Goal: Information Seeking & Learning: Check status

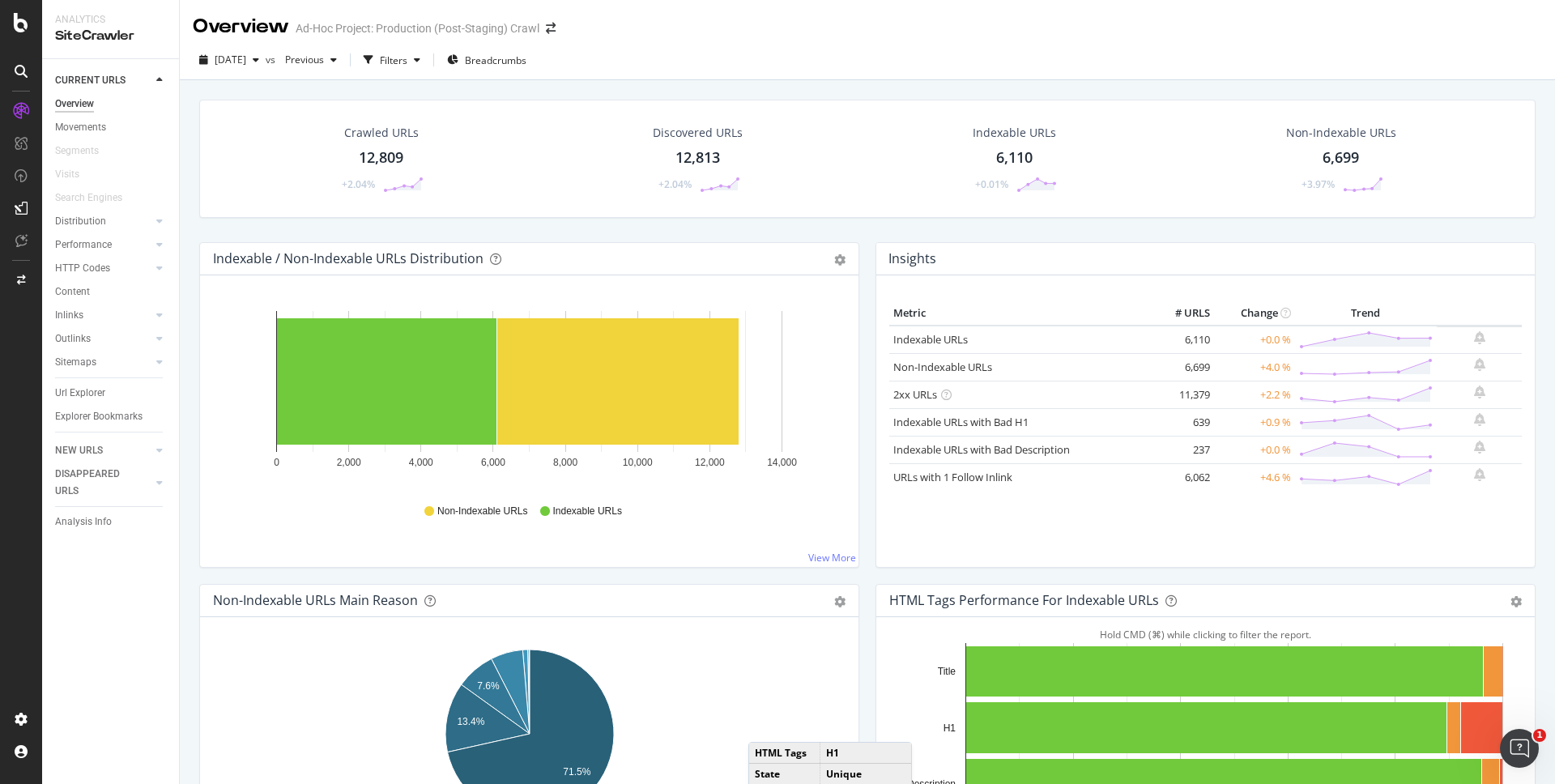
scroll to position [512, 0]
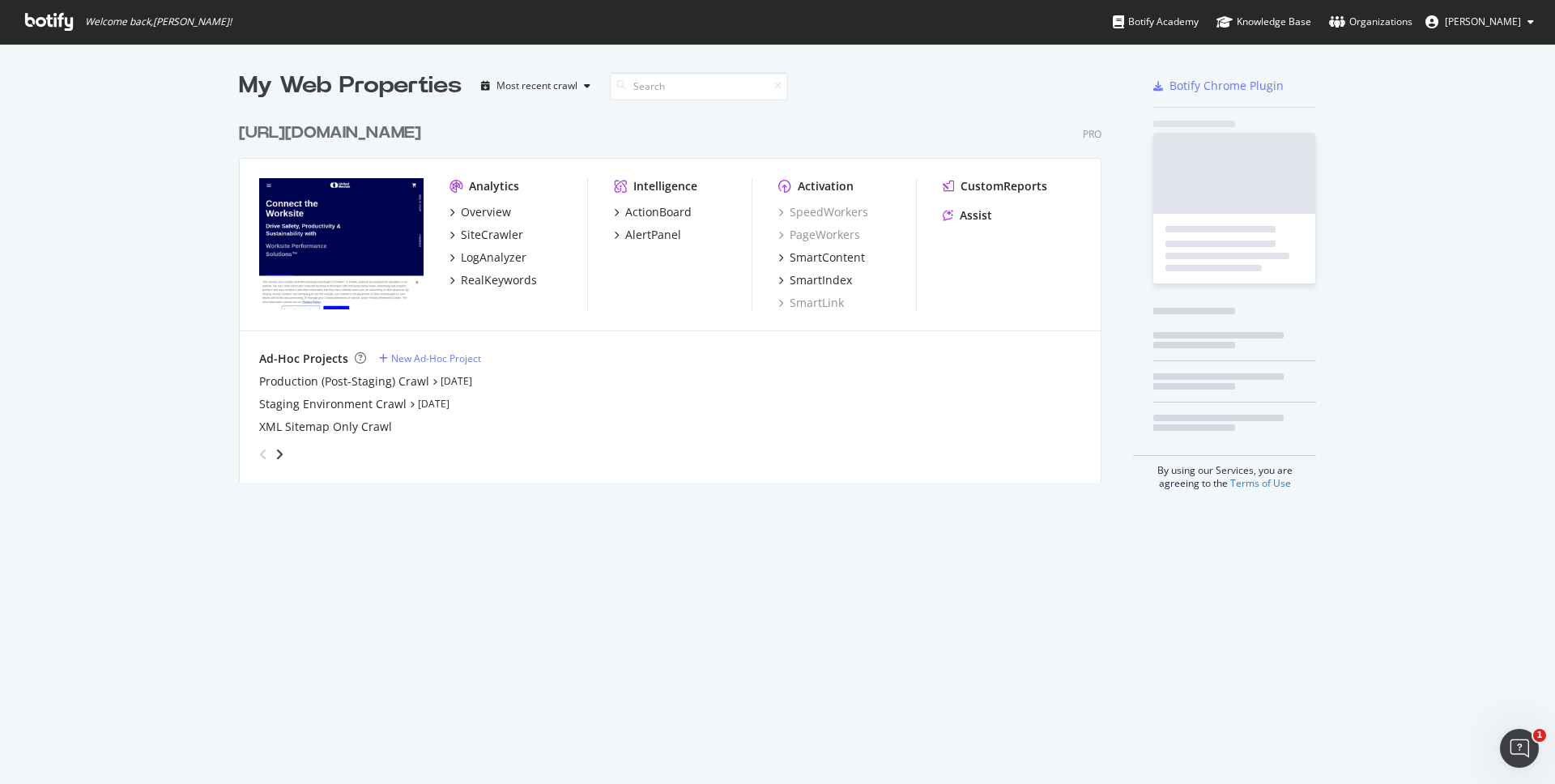
scroll to position [784, 1555]
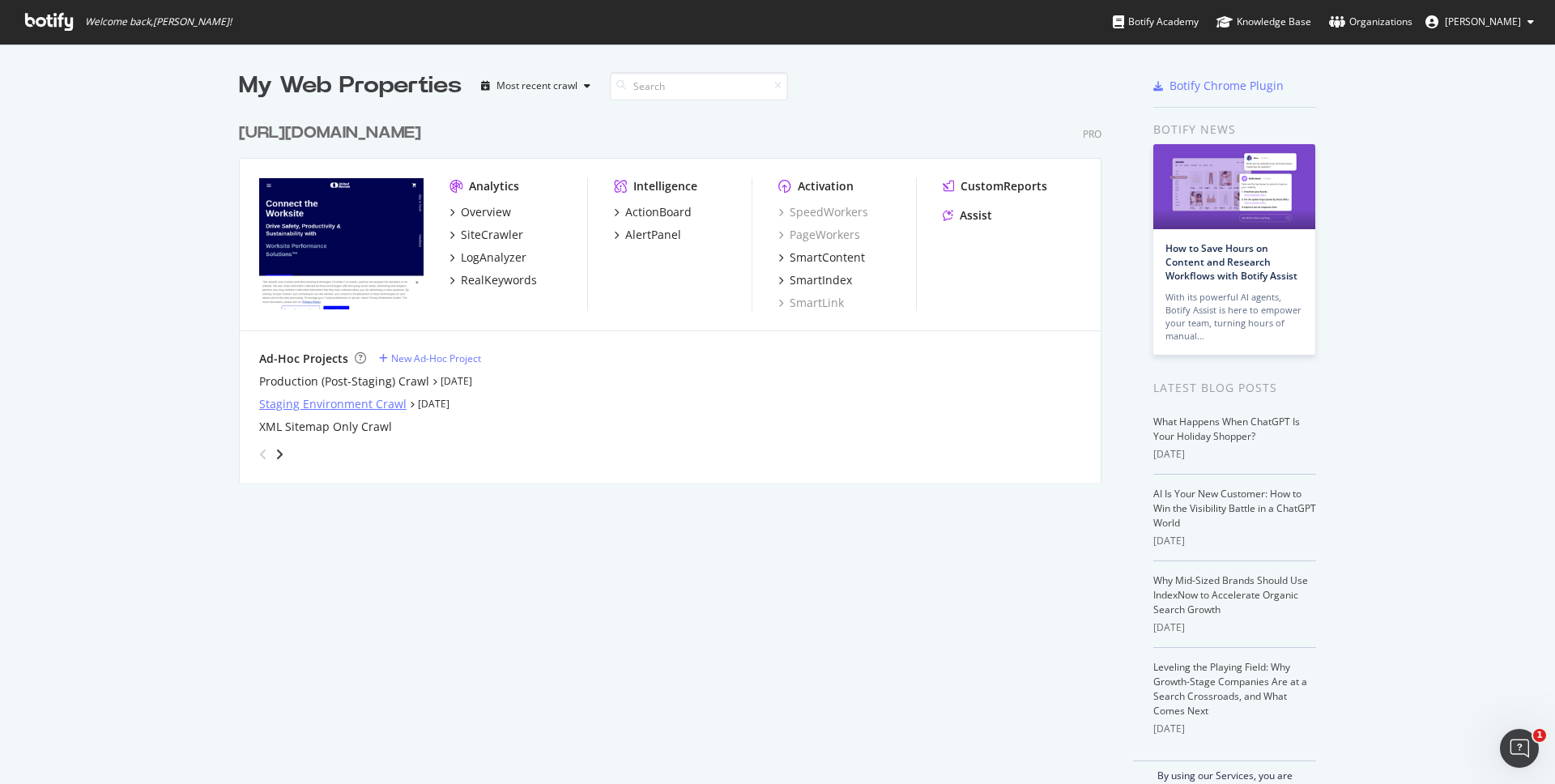
click at [385, 404] on div "Staging Environment Crawl" at bounding box center [332, 404] width 147 height 17
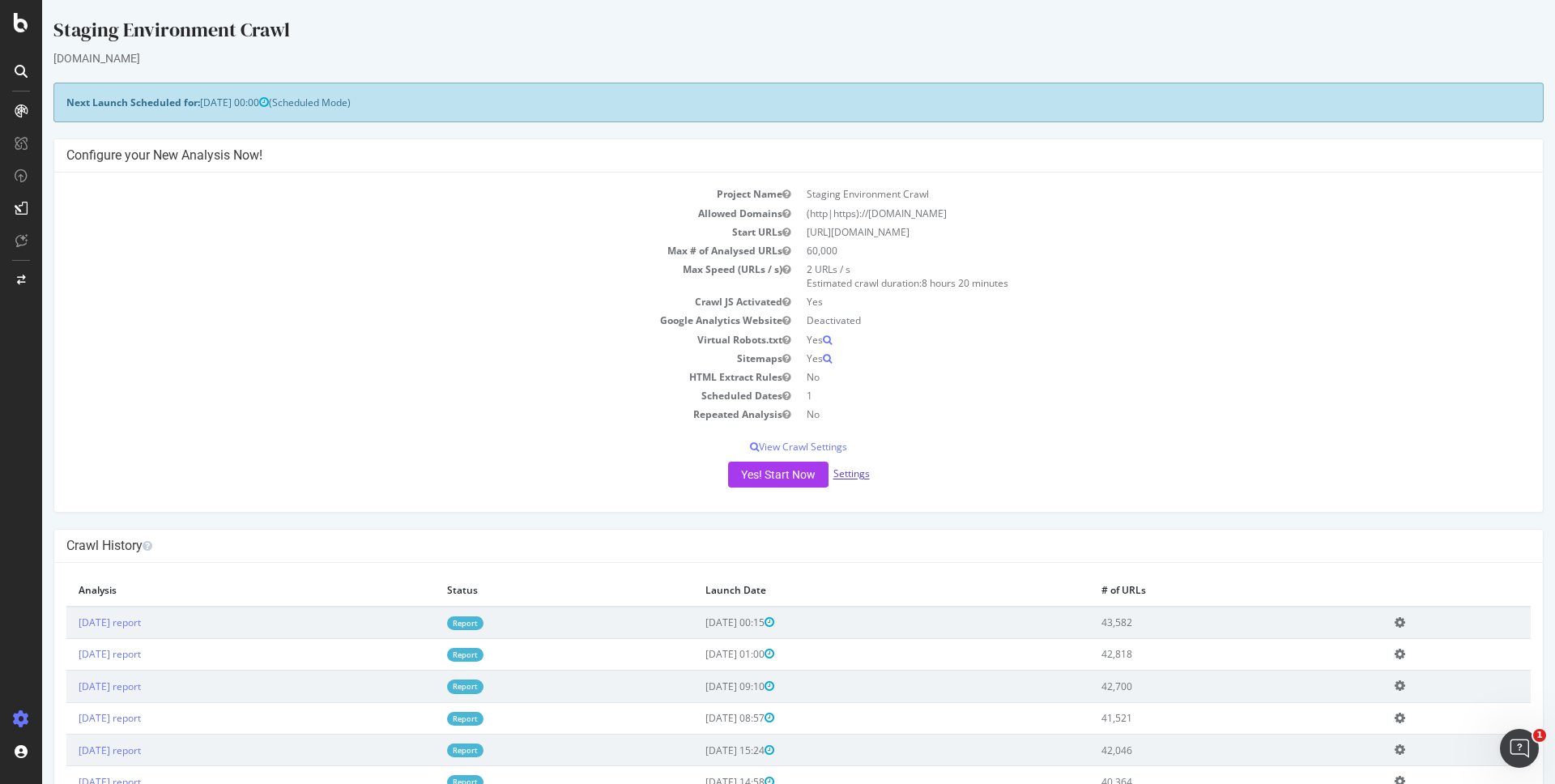
click at [851, 468] on link "Settings" at bounding box center [851, 474] width 37 height 14
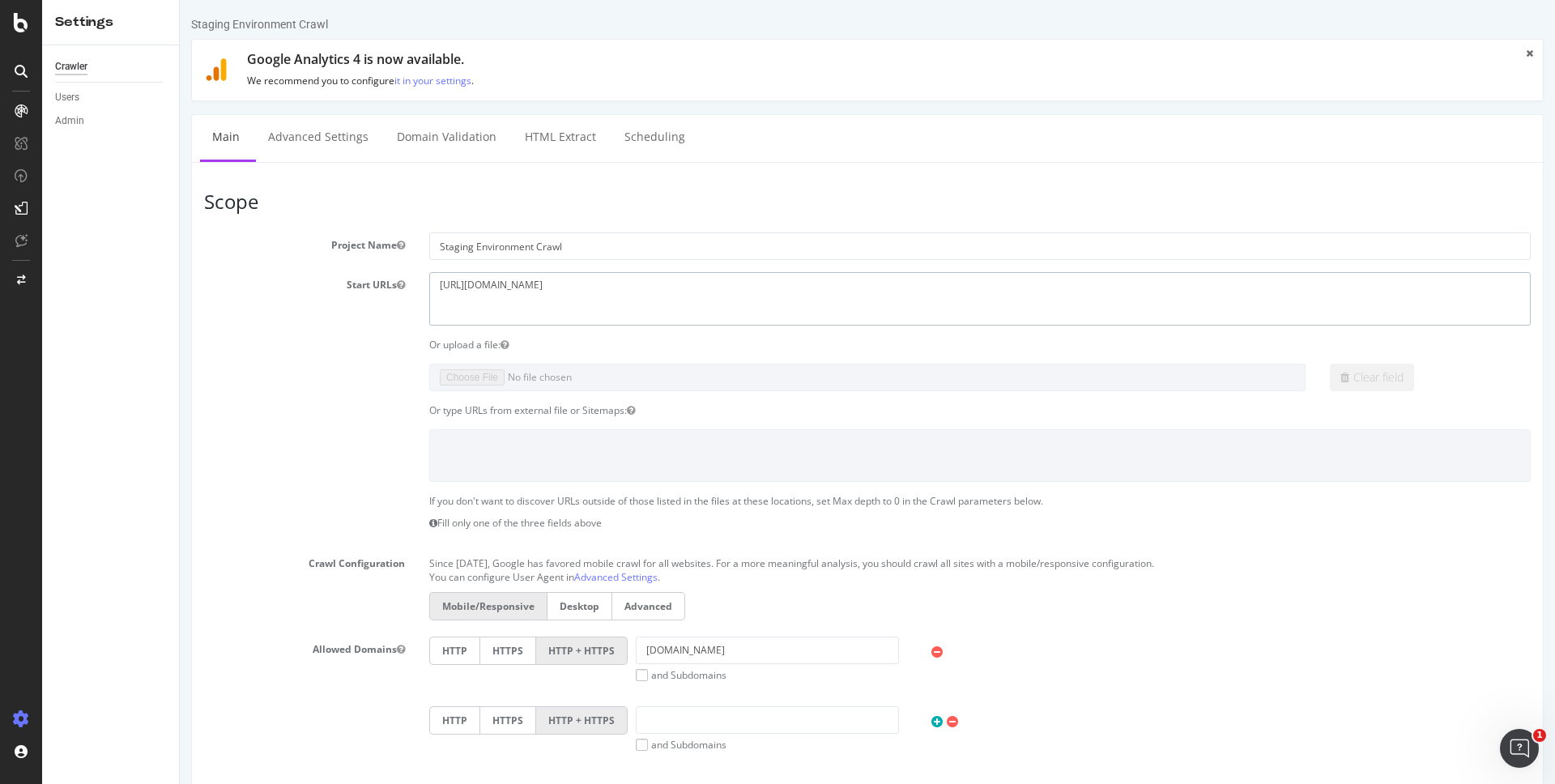
click at [486, 283] on textarea "[URL][DOMAIN_NAME]" at bounding box center [979, 298] width 1101 height 52
click at [491, 285] on textarea "[URL][DOMAIN_NAME]" at bounding box center [979, 298] width 1101 height 52
click at [474, 285] on textarea "[URL][DOMAIN_NAME]" at bounding box center [979, 298] width 1101 height 52
click at [488, 285] on textarea "[URL][DOMAIN_NAME]" at bounding box center [979, 298] width 1101 height 52
click at [499, 278] on textarea "[URL][DOMAIN_NAME]" at bounding box center [979, 298] width 1101 height 52
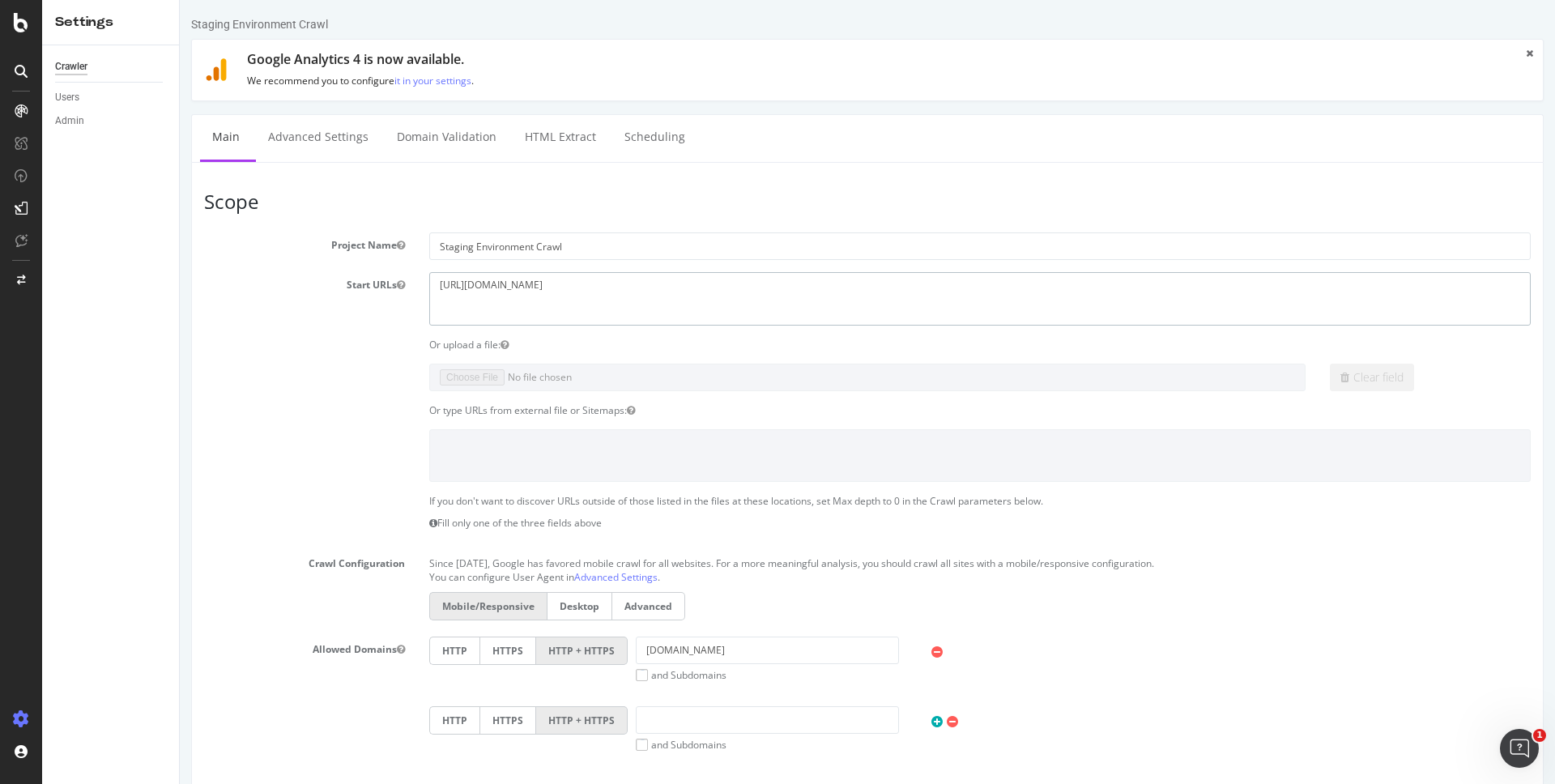
click at [488, 283] on textarea "[URL][DOMAIN_NAME]" at bounding box center [979, 298] width 1101 height 52
drag, startPoint x: 637, startPoint y: 291, endPoint x: 371, endPoint y: 265, distance: 267.3
click at [371, 265] on section "Project Name Staging Environment Crawl Start URLs [URL][DOMAIN_NAME] Or upload …" at bounding box center [867, 565] width 1326 height 666
click at [493, 192] on h3 "Scope" at bounding box center [867, 202] width 1326 height 21
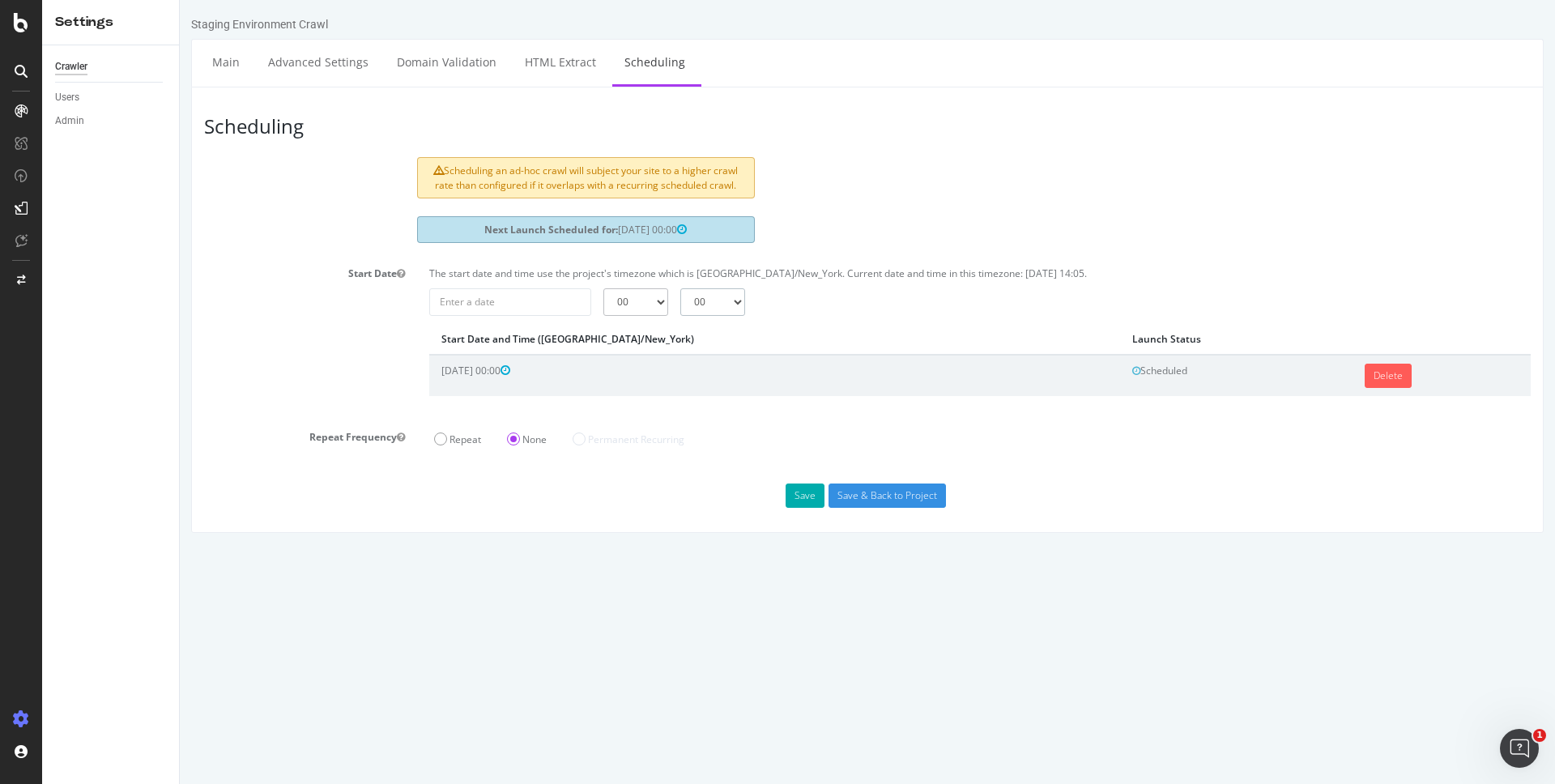
click at [697, 292] on select "00 15 30 45" at bounding box center [713, 302] width 64 height 28
select select "15"
click at [680, 288] on select "00 15 30 45" at bounding box center [713, 302] width 64 height 28
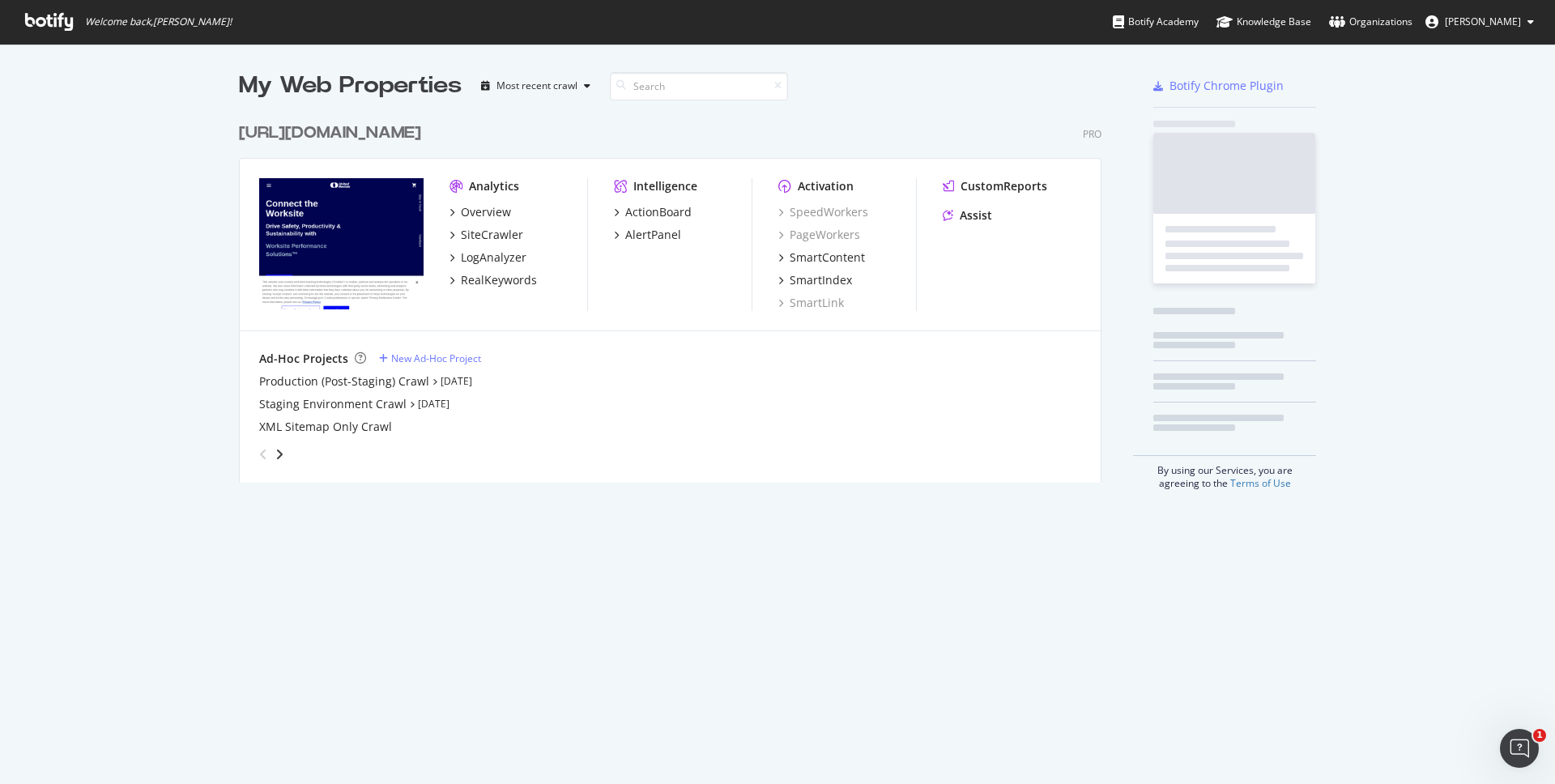
scroll to position [784, 1555]
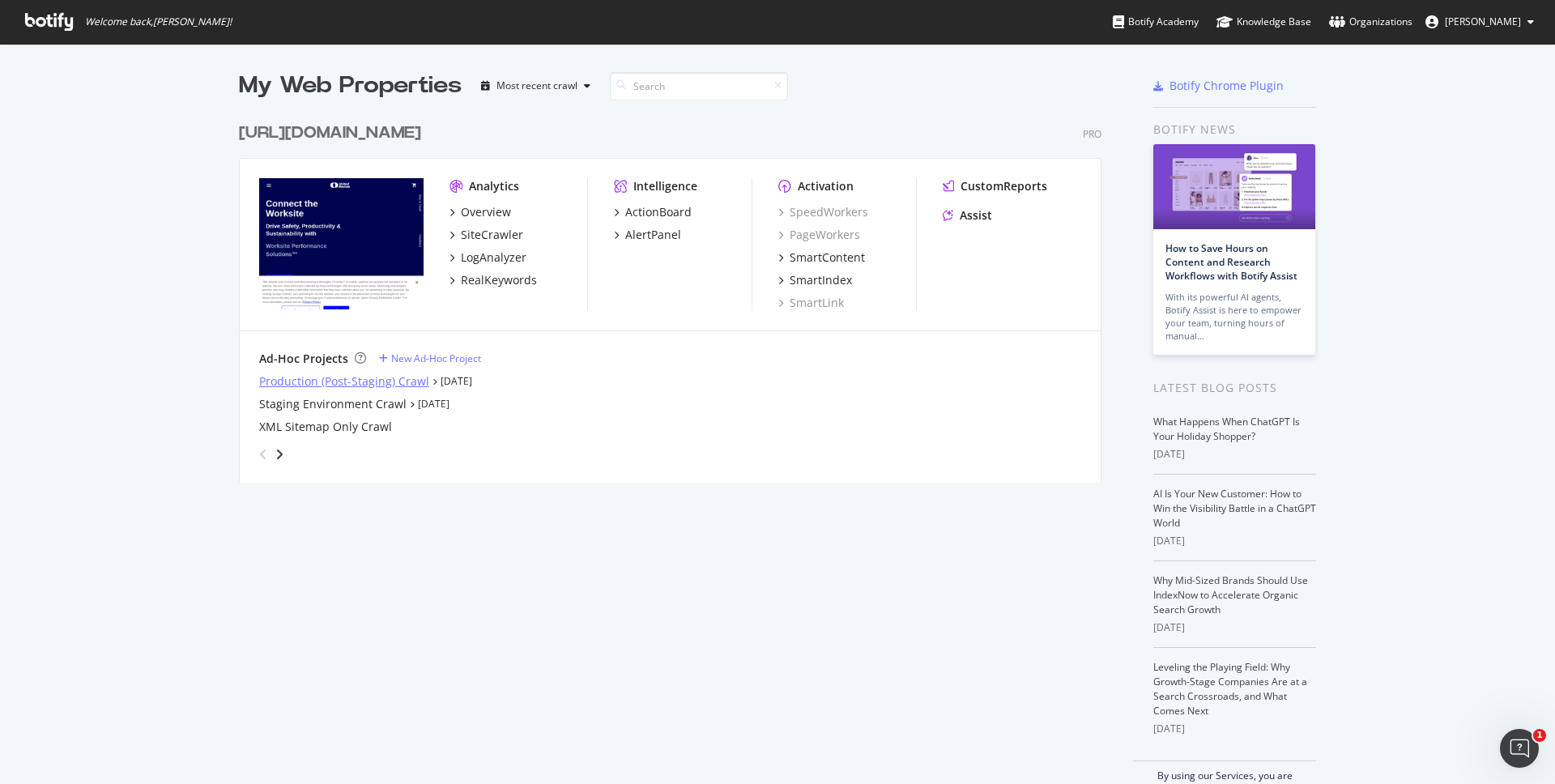
click at [356, 380] on div "Production (Post-Staging) Crawl" at bounding box center [344, 381] width 170 height 17
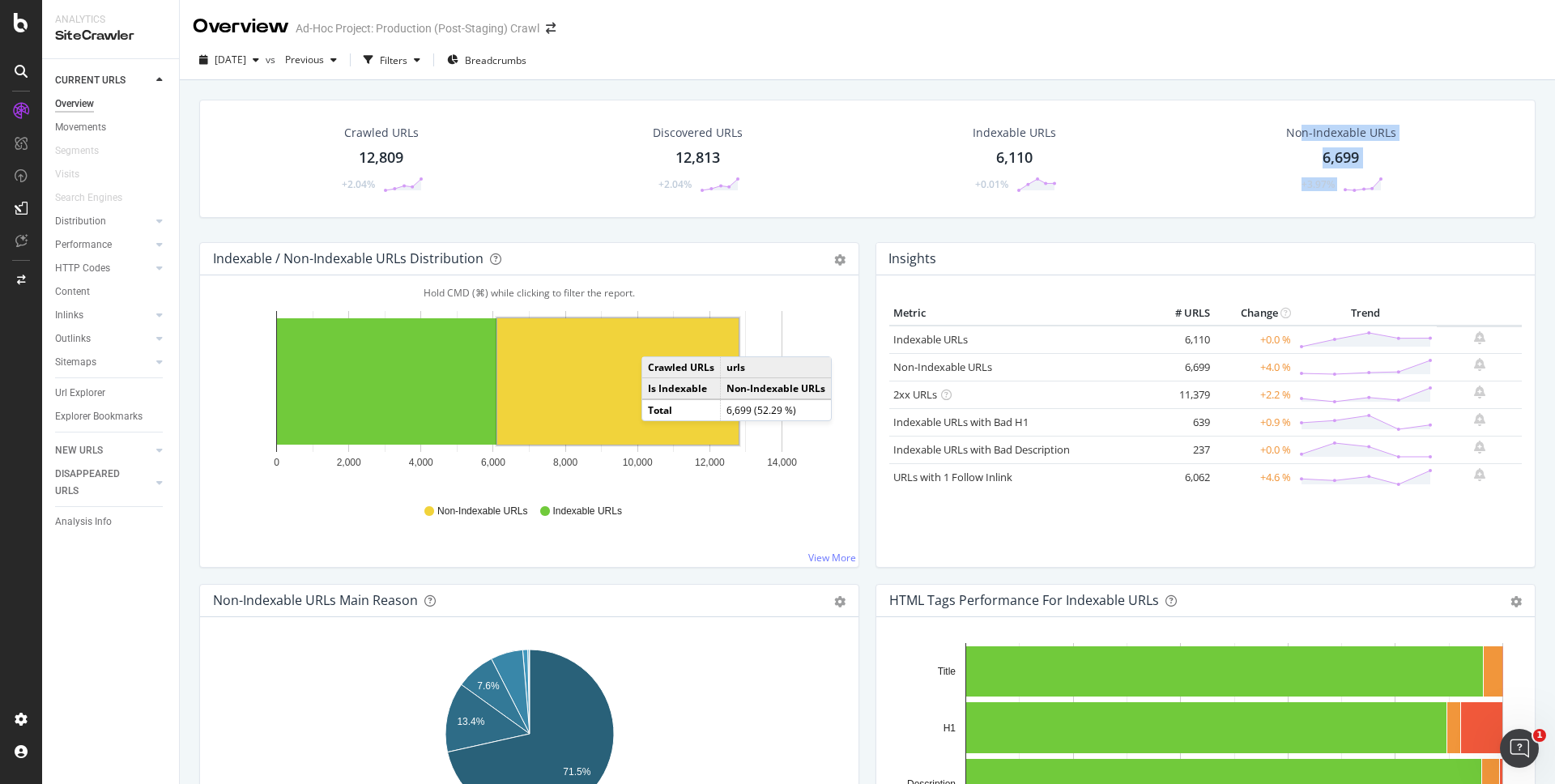
drag, startPoint x: 1416, startPoint y: 182, endPoint x: 1305, endPoint y: 139, distance: 119.0
click at [1305, 139] on div "Non-Indexable URLs 6,699 +3.97%" at bounding box center [1341, 158] width 339 height 84
click at [1437, 198] on div "Non-Indexable URLs 6,699 +3.97%" at bounding box center [1341, 158] width 339 height 84
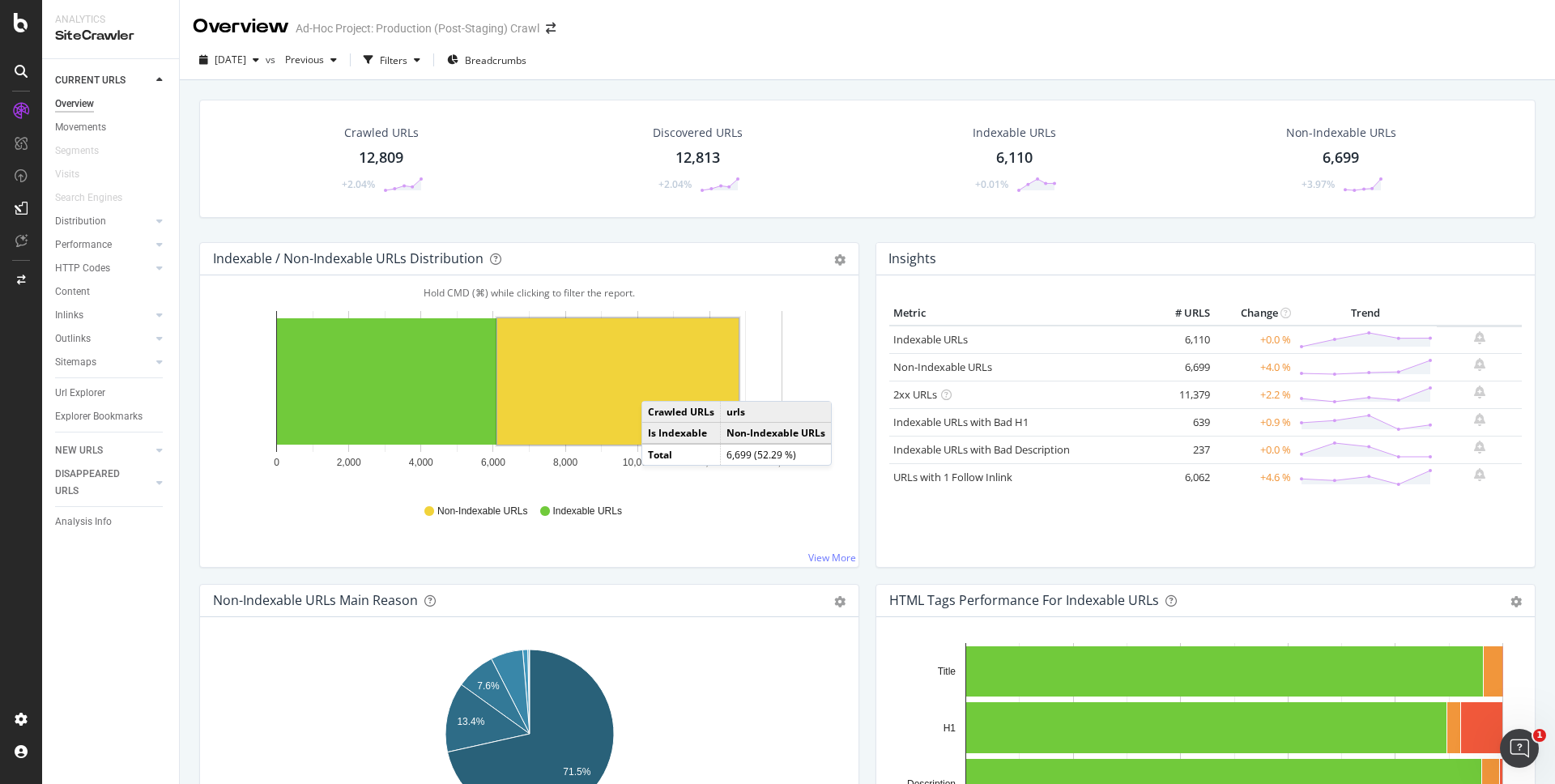
scroll to position [57, 0]
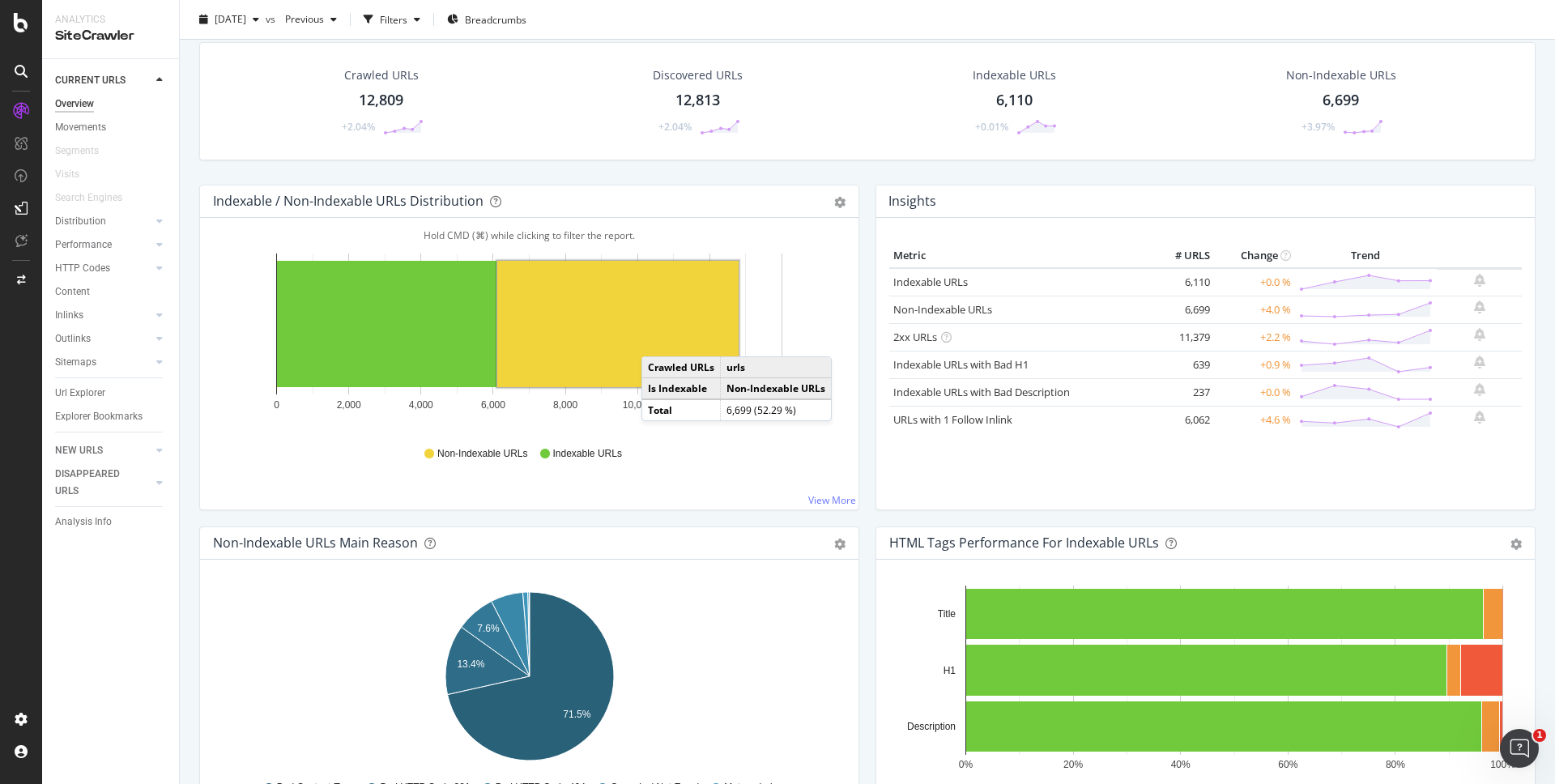
click at [1340, 101] on div "6,699" at bounding box center [1341, 100] width 37 height 21
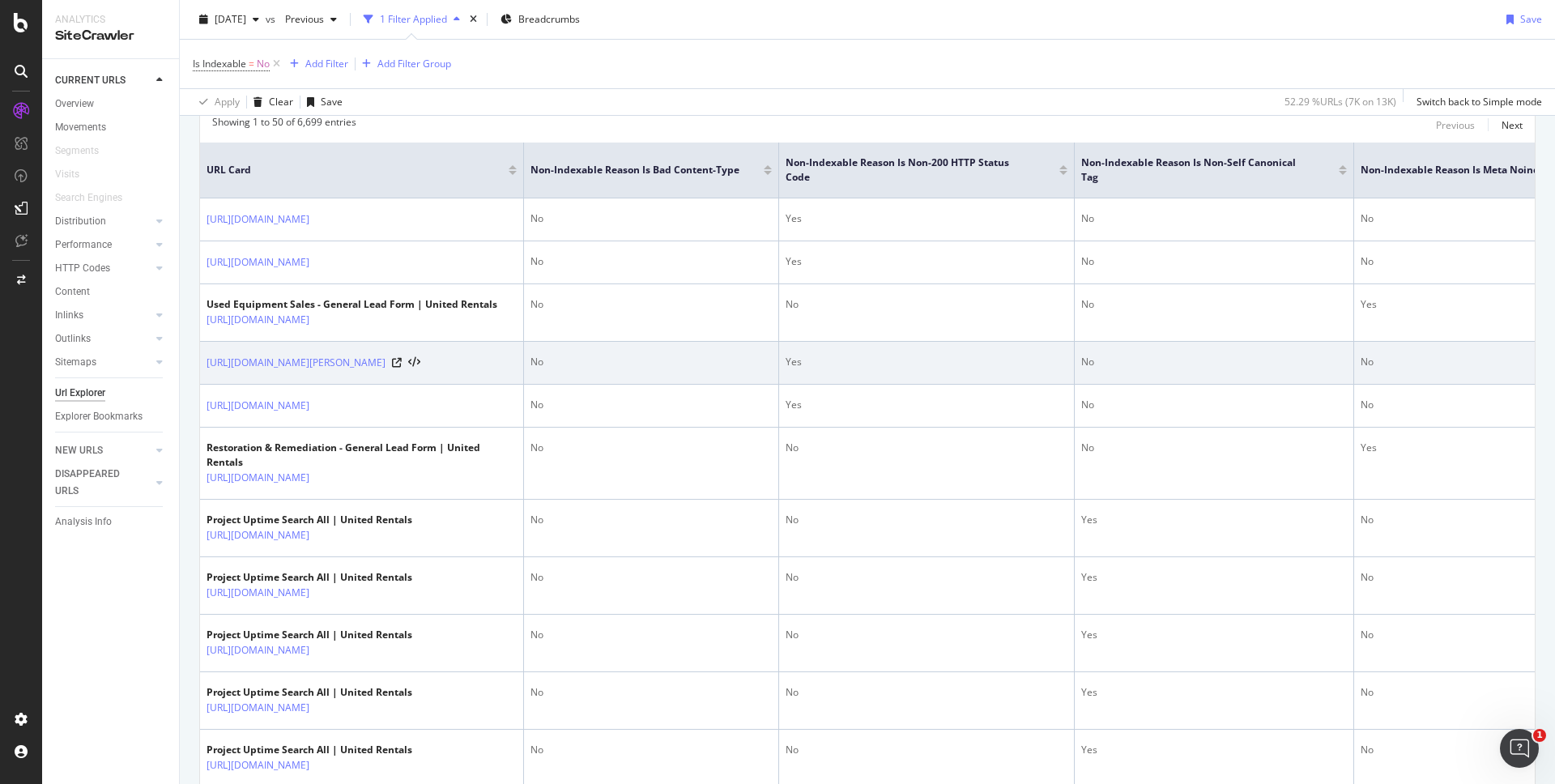
scroll to position [371, 0]
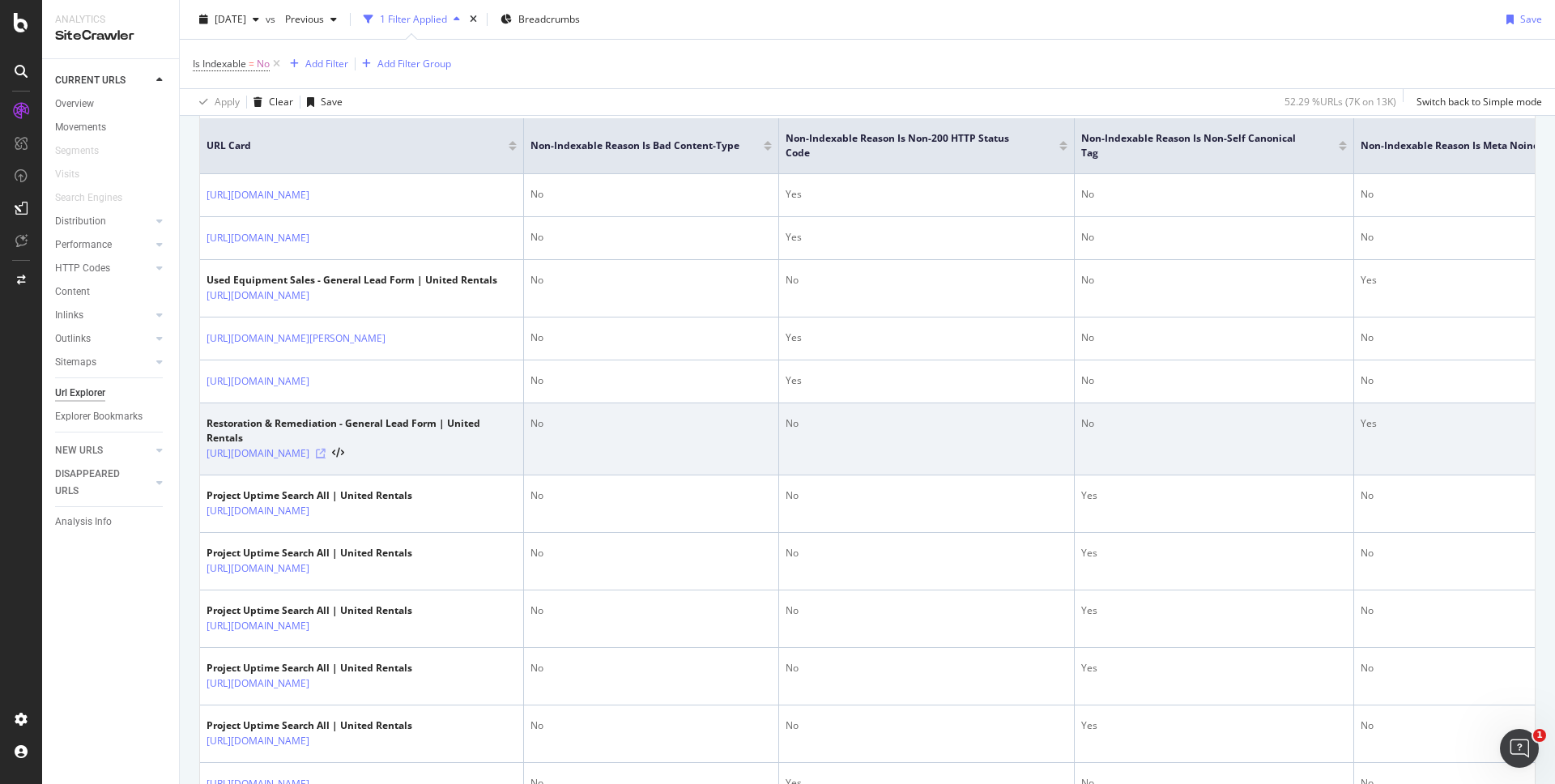
click at [325, 459] on icon at bounding box center [320, 453] width 10 height 10
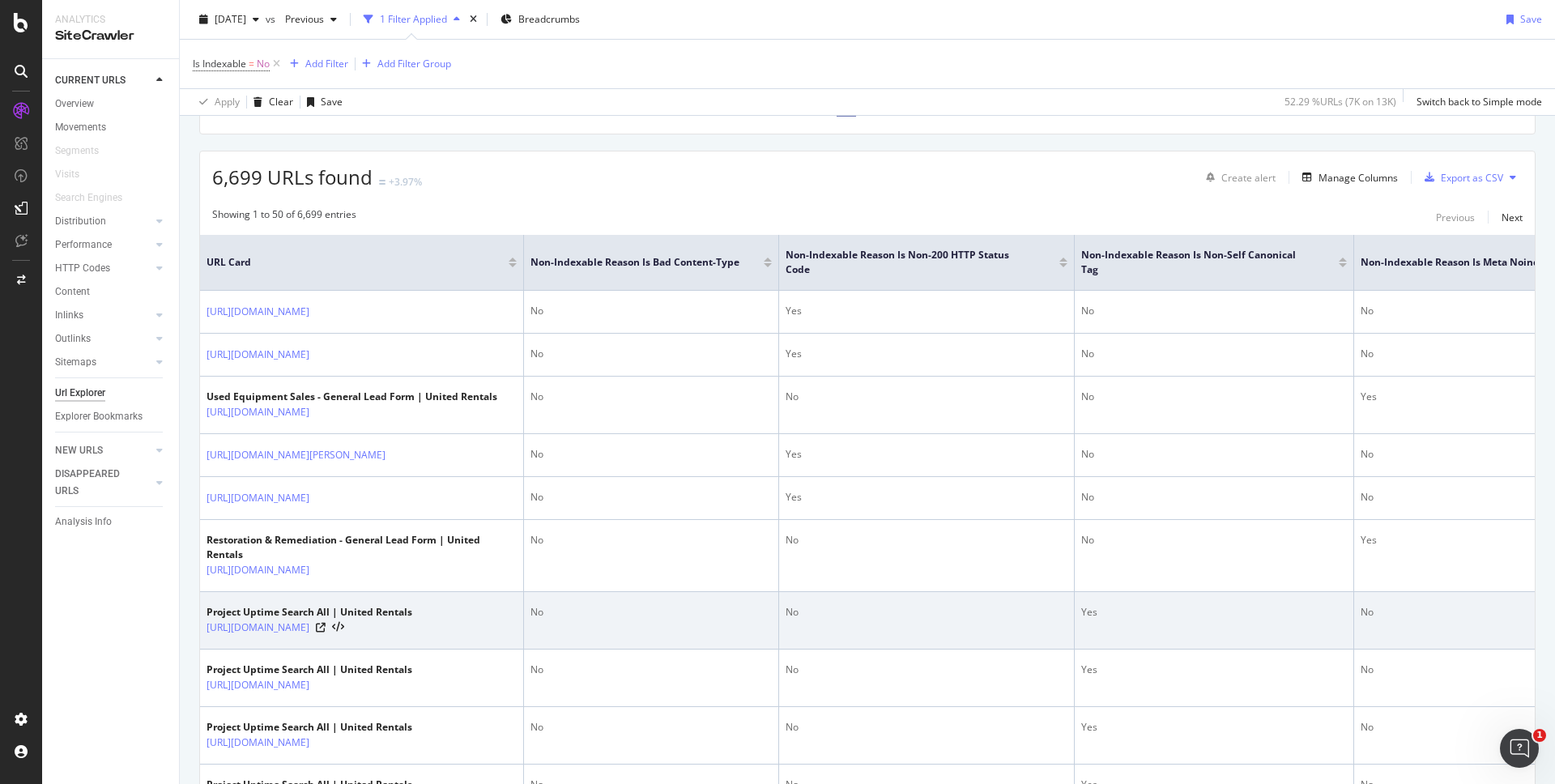
scroll to position [0, 0]
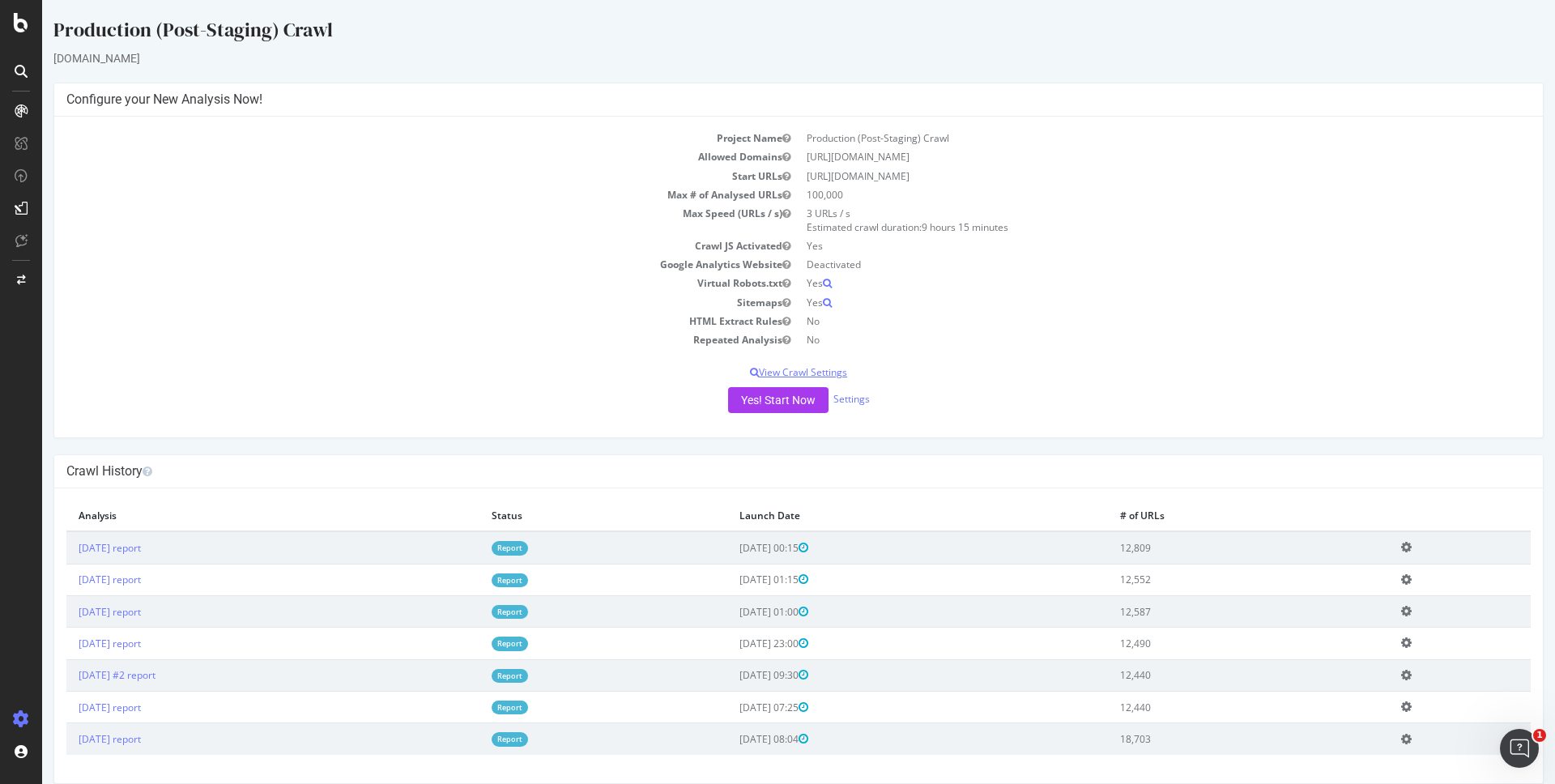
click at [830, 376] on p "View Crawl Settings" at bounding box center [798, 372] width 1464 height 14
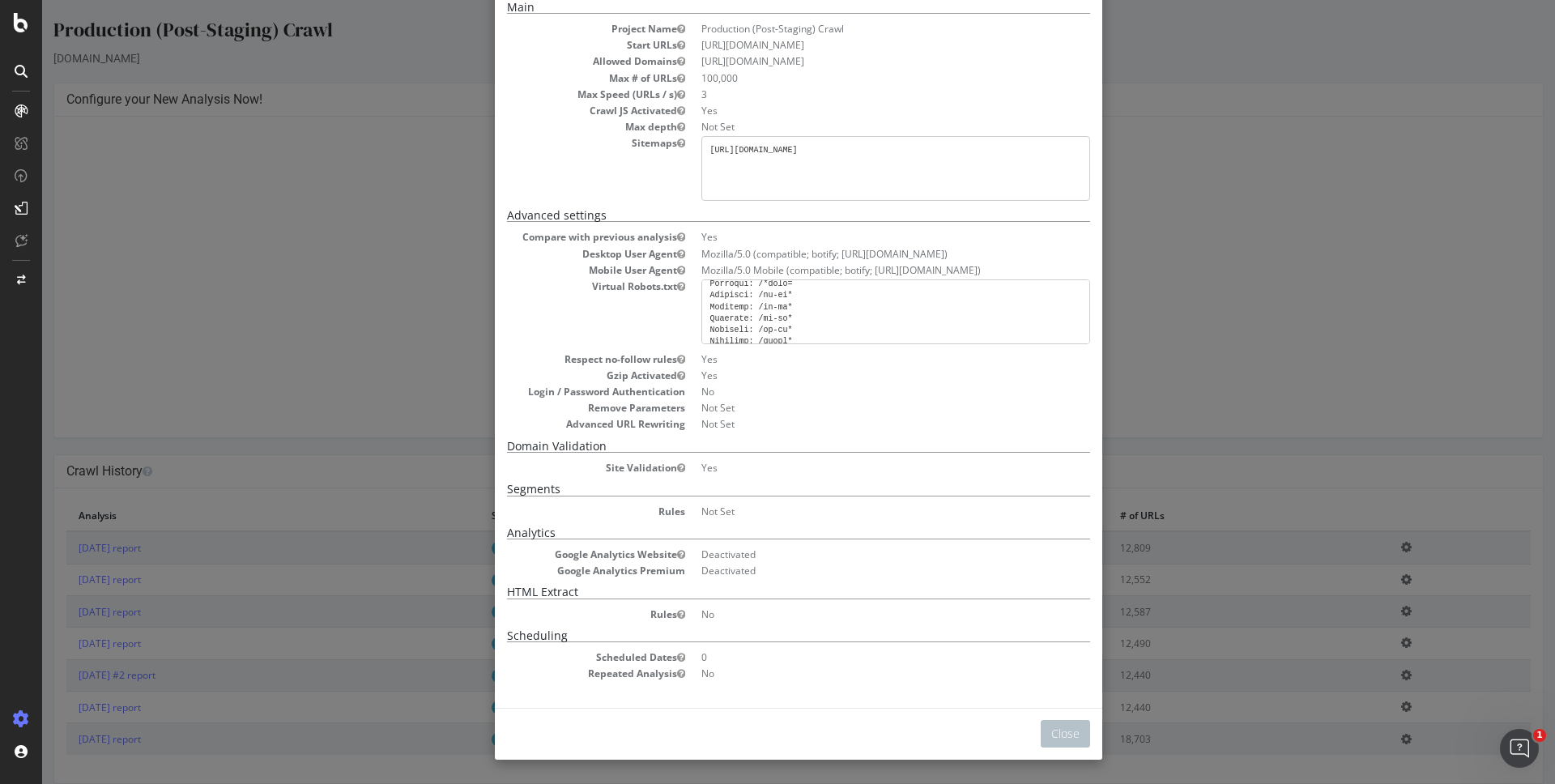
scroll to position [854, 0]
click at [320, 285] on div "× Close Project Settings Main Project Name Production (Post-Staging) Crawl Star…" at bounding box center [798, 392] width 1512 height 784
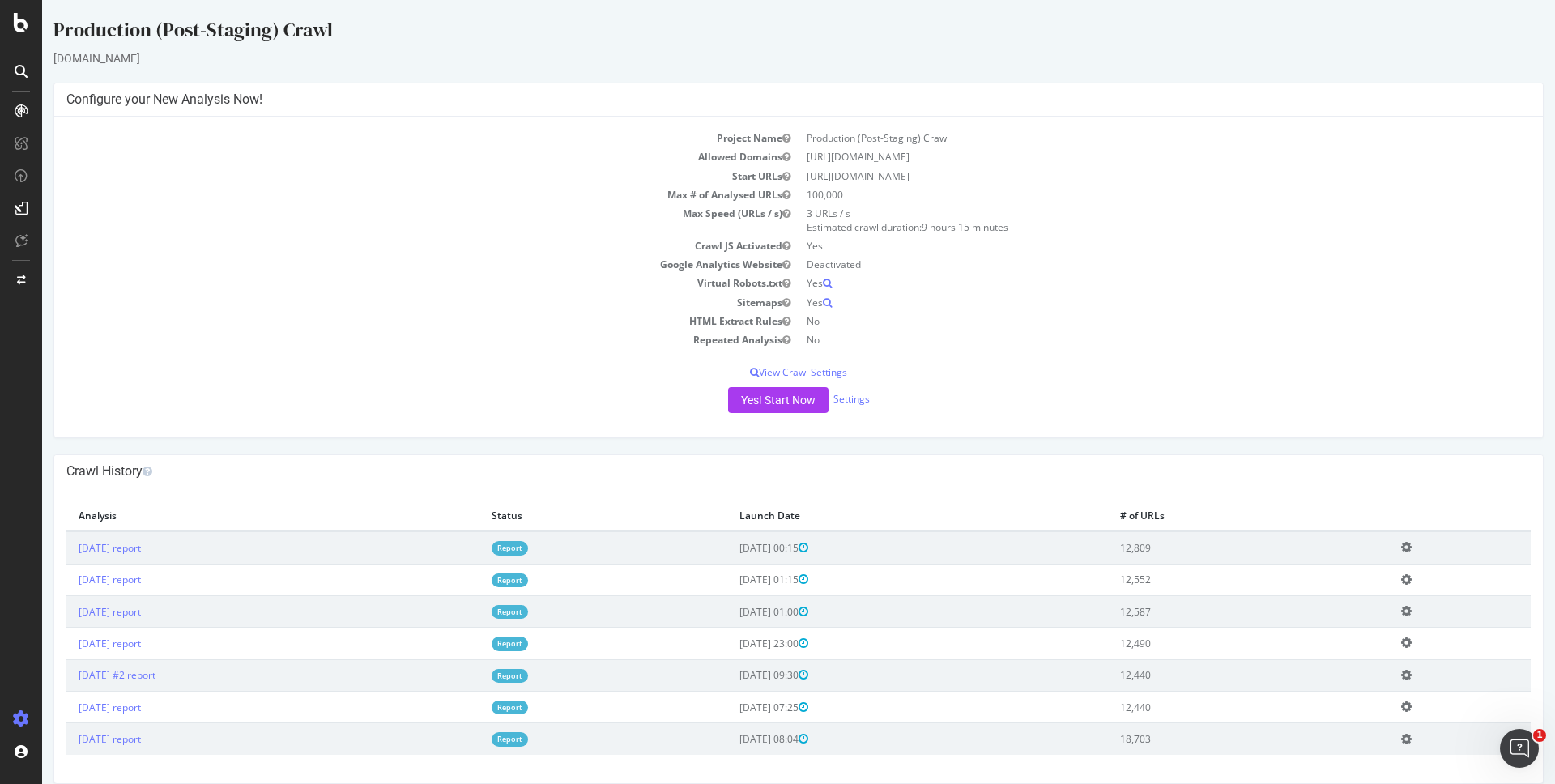
click at [832, 369] on p "View Crawl Settings" at bounding box center [798, 372] width 1464 height 14
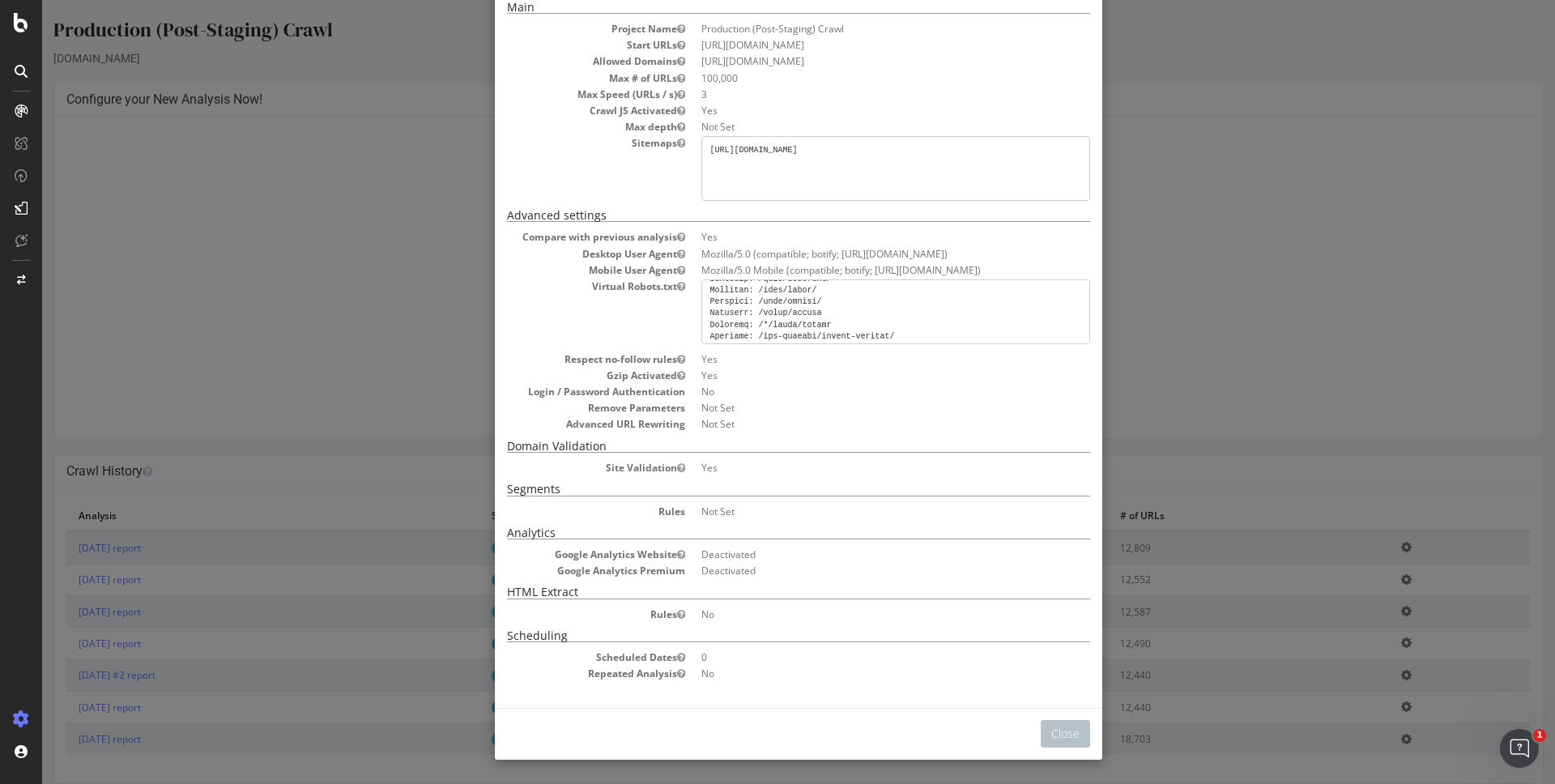
scroll to position [192, 0]
click at [1354, 230] on div "× Close Project Settings Main Project Name Production (Post-Staging) Crawl Star…" at bounding box center [798, 392] width 1512 height 784
